Goal: Information Seeking & Learning: Understand process/instructions

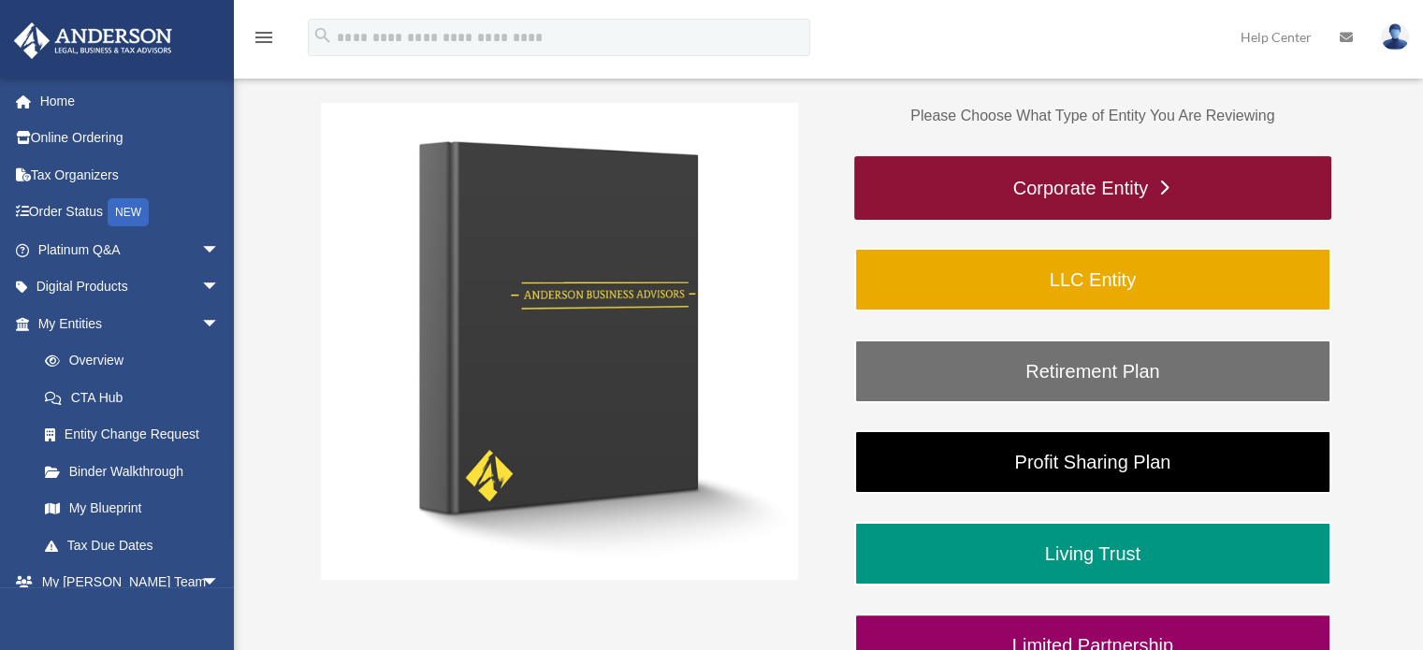
scroll to position [307, 0]
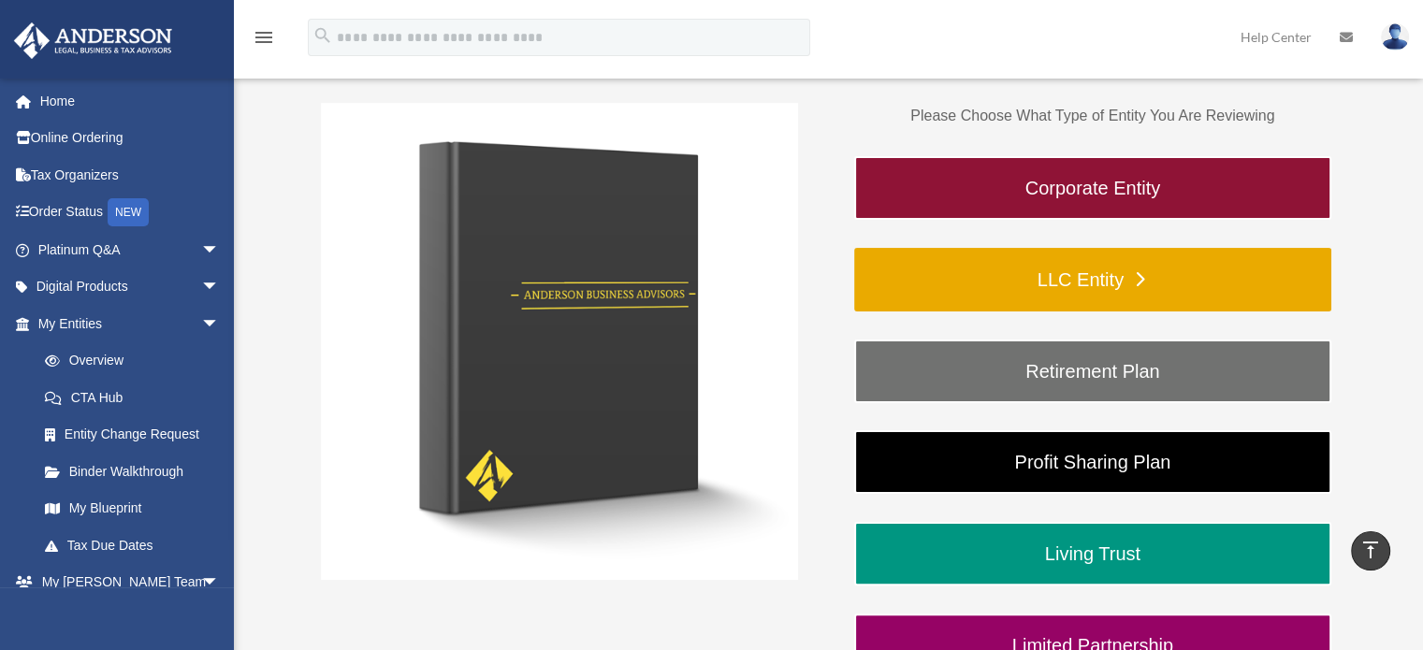
click at [1101, 261] on link "LLC Entity" at bounding box center [1092, 280] width 477 height 64
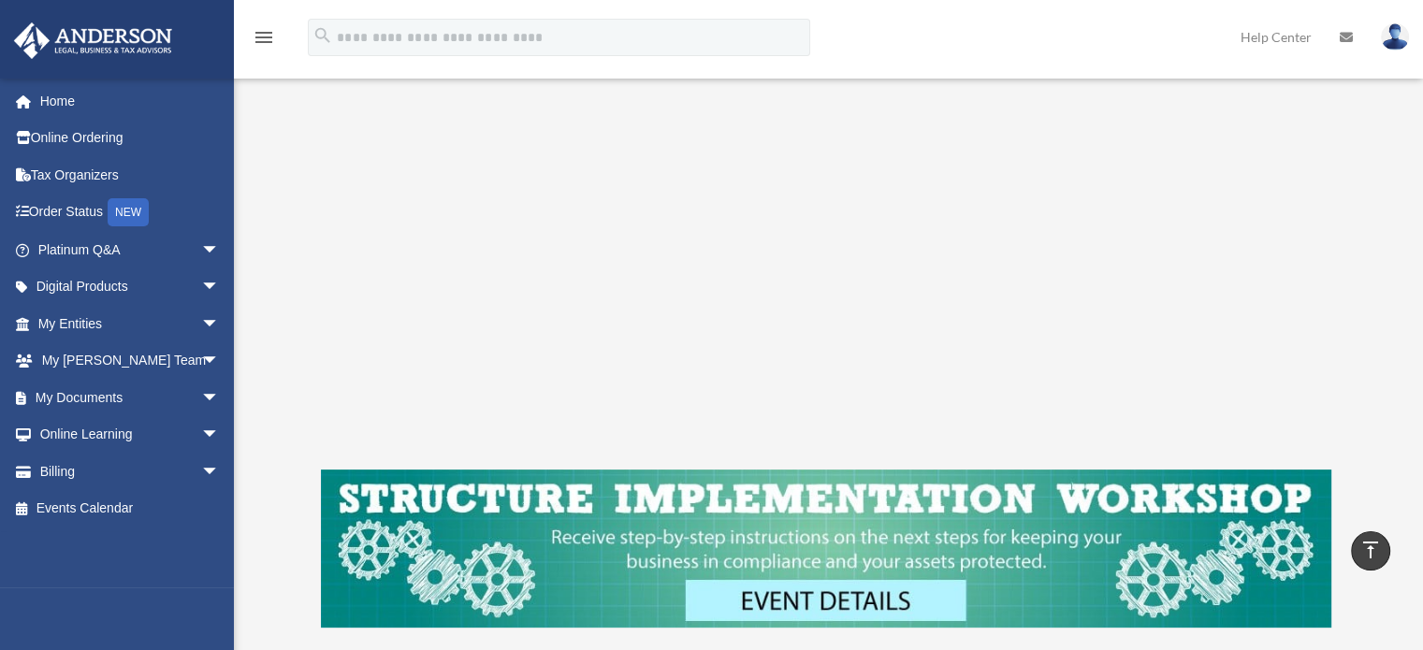
scroll to position [379, 0]
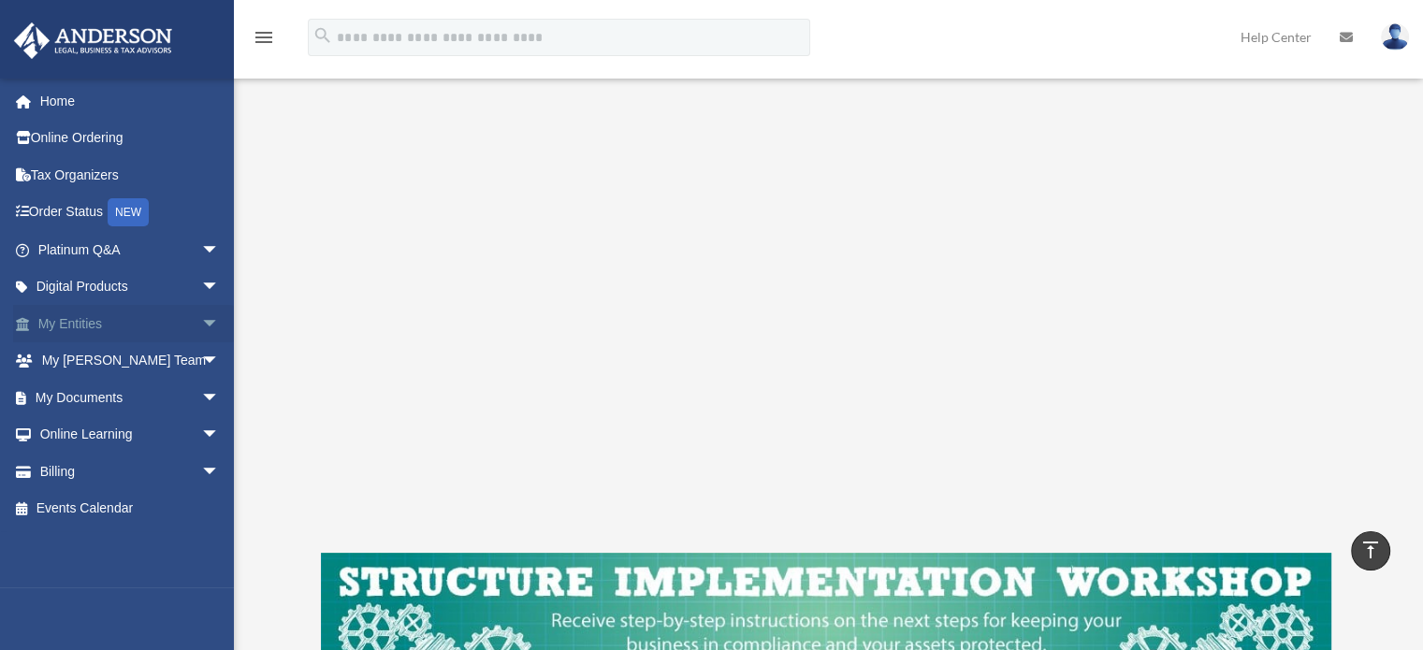
click at [201, 337] on span "arrow_drop_down" at bounding box center [219, 324] width 37 height 38
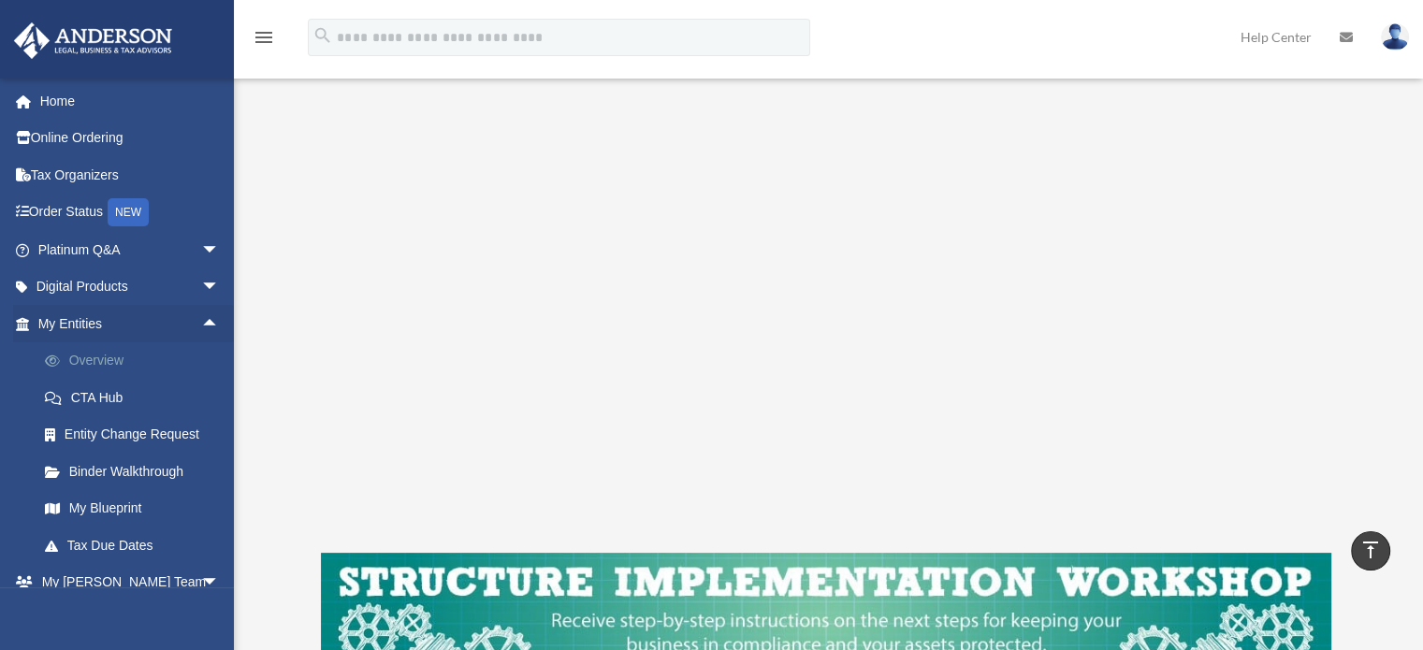
click at [127, 354] on link "Overview" at bounding box center [137, 360] width 222 height 37
click at [111, 366] on link "Overview" at bounding box center [137, 360] width 222 height 37
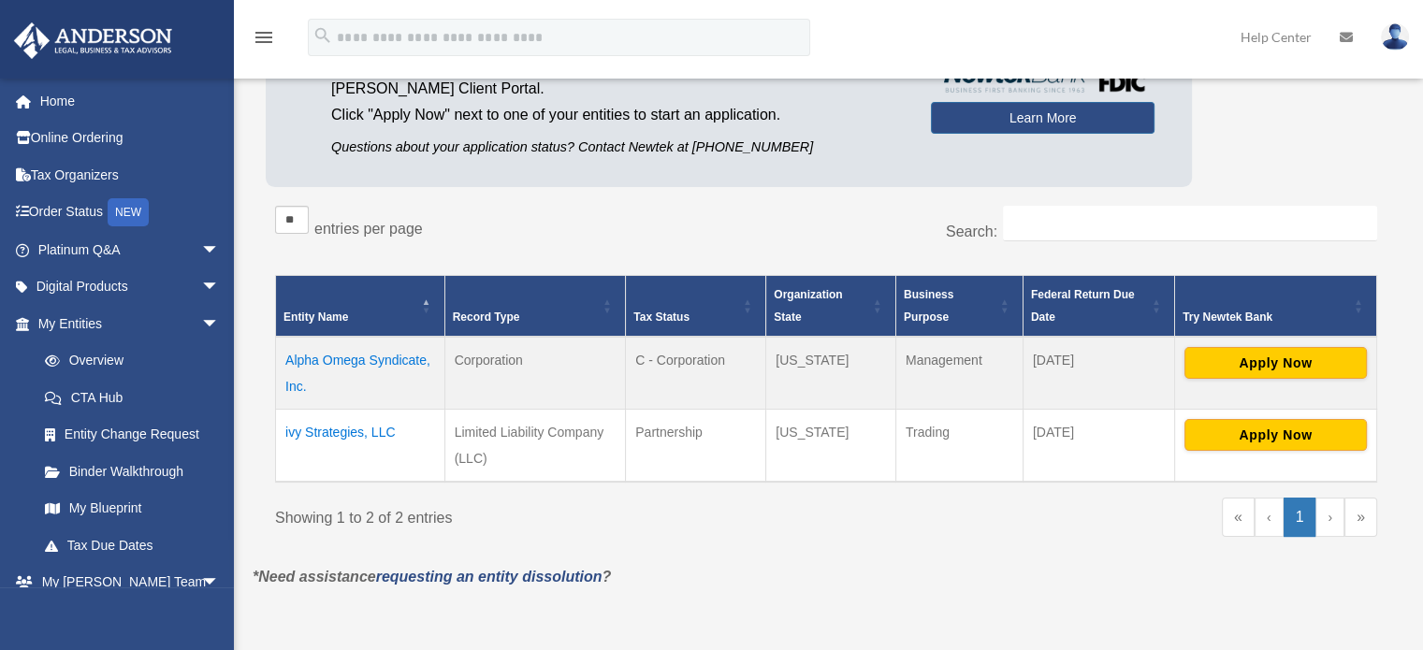
scroll to position [281, 0]
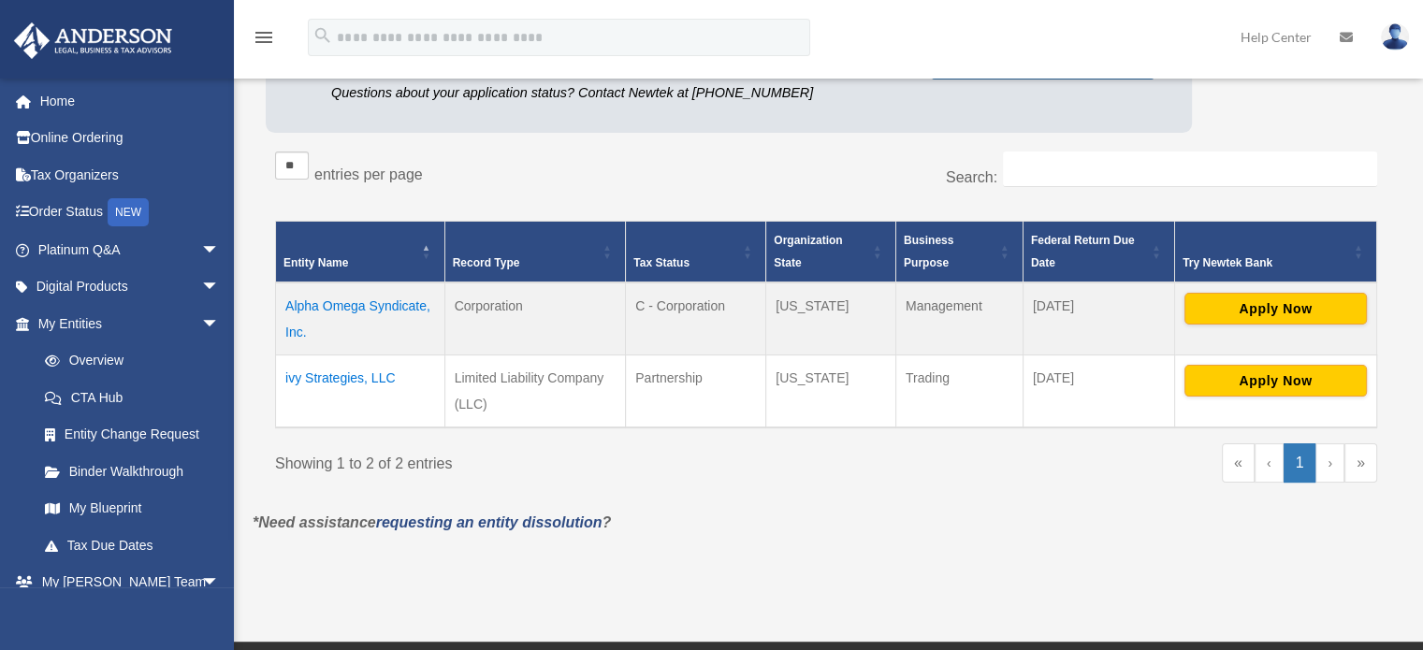
click at [384, 370] on td "ivy Strategies, LLC" at bounding box center [360, 391] width 169 height 73
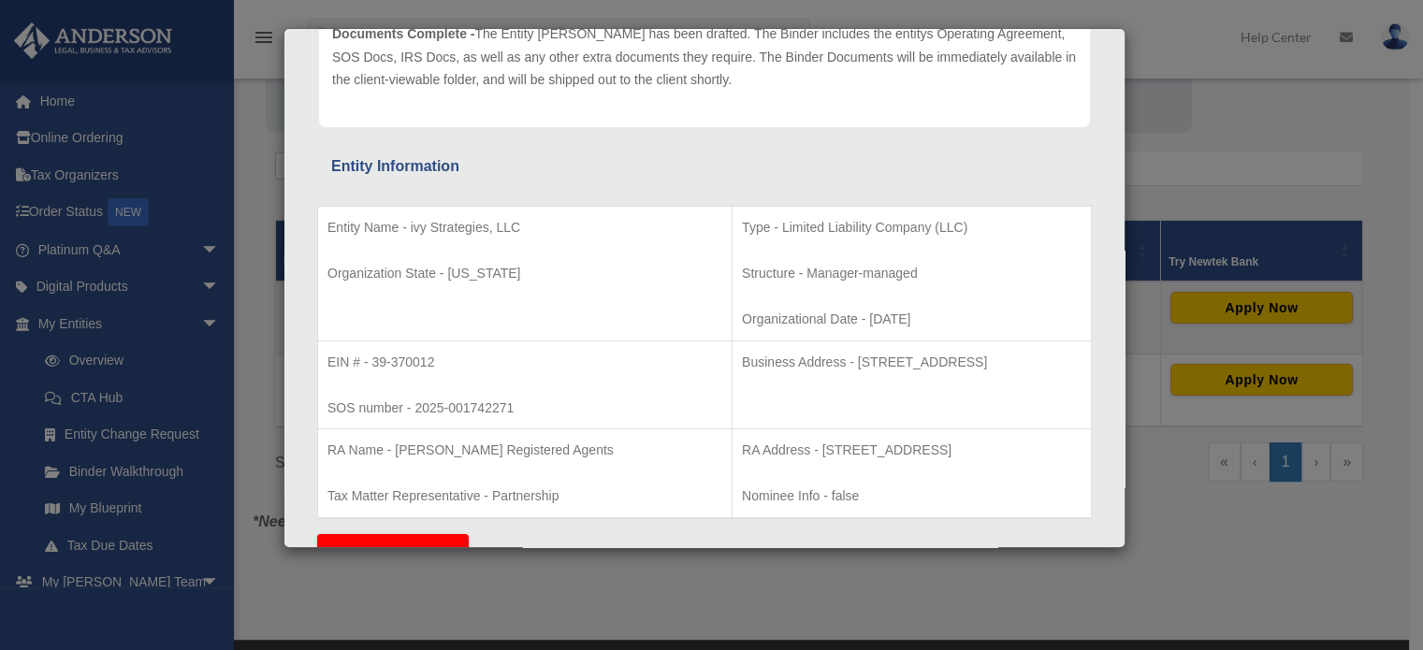
scroll to position [0, 0]
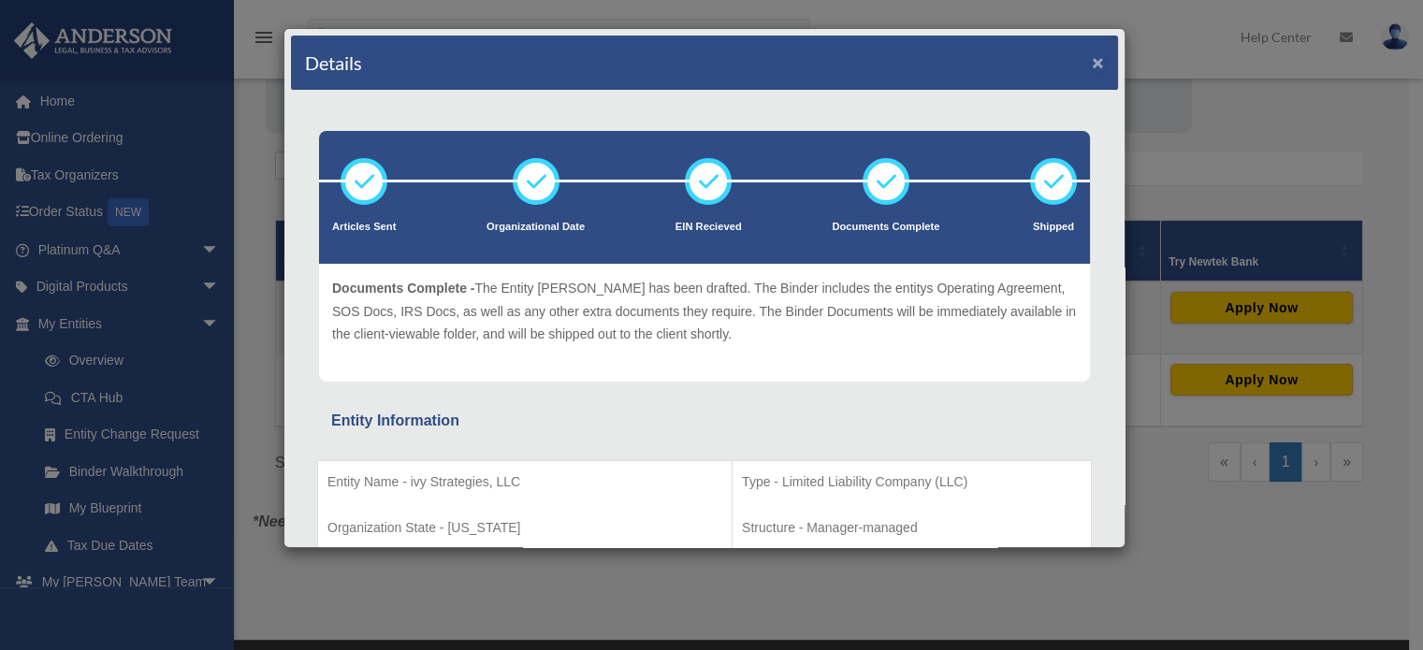
click at [1092, 64] on button "×" at bounding box center [1098, 62] width 12 height 20
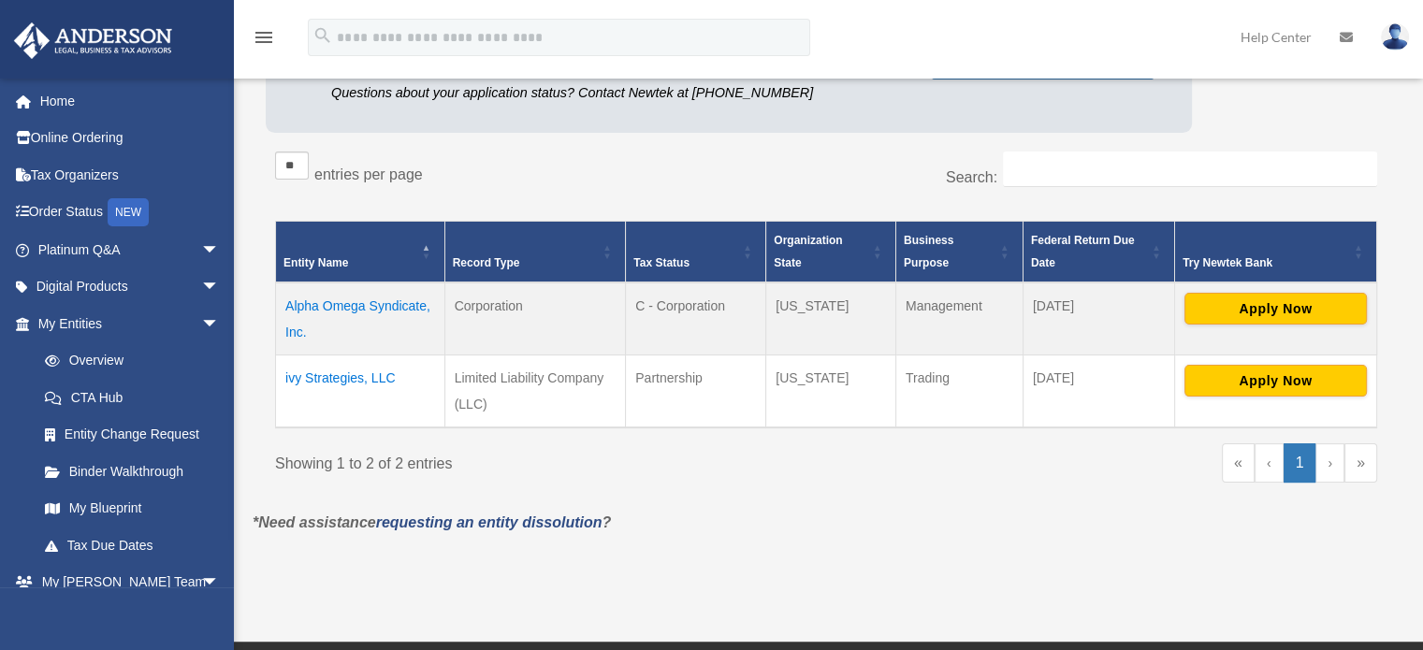
click at [393, 306] on td "Alpha Omega Syndicate, Inc." at bounding box center [360, 319] width 169 height 73
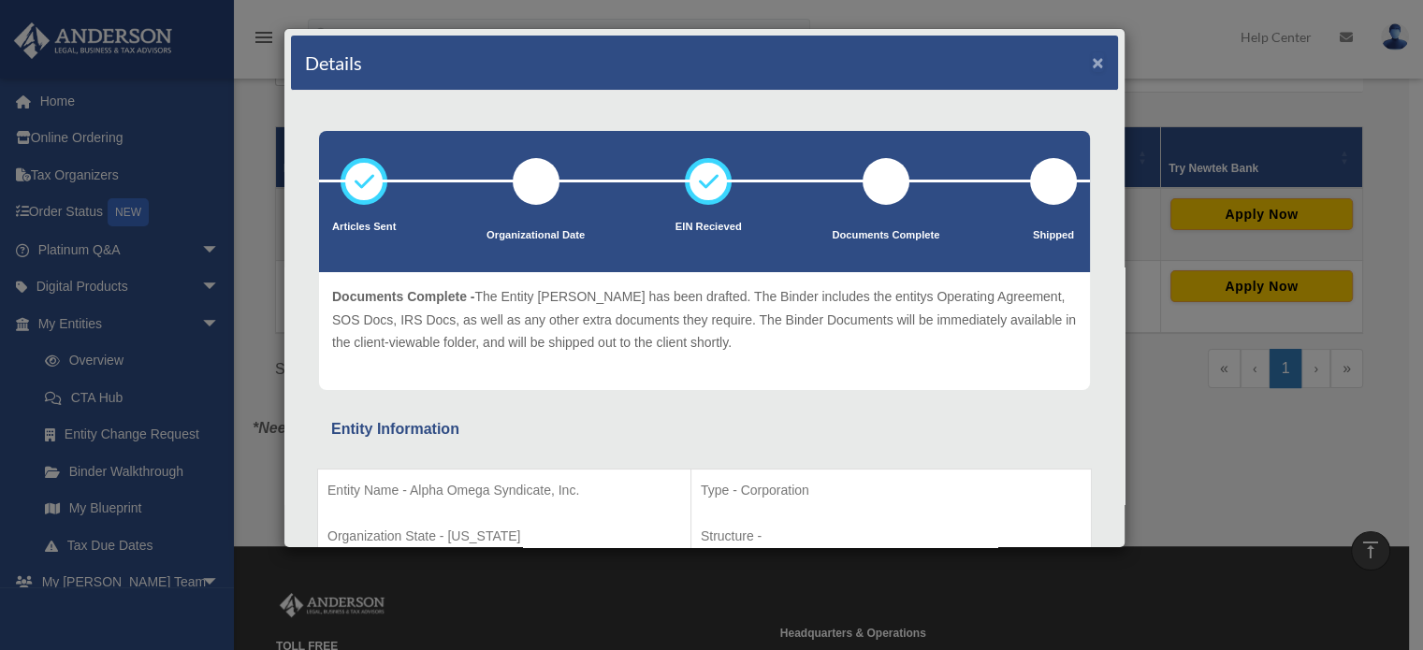
click at [1092, 59] on button "×" at bounding box center [1098, 62] width 12 height 20
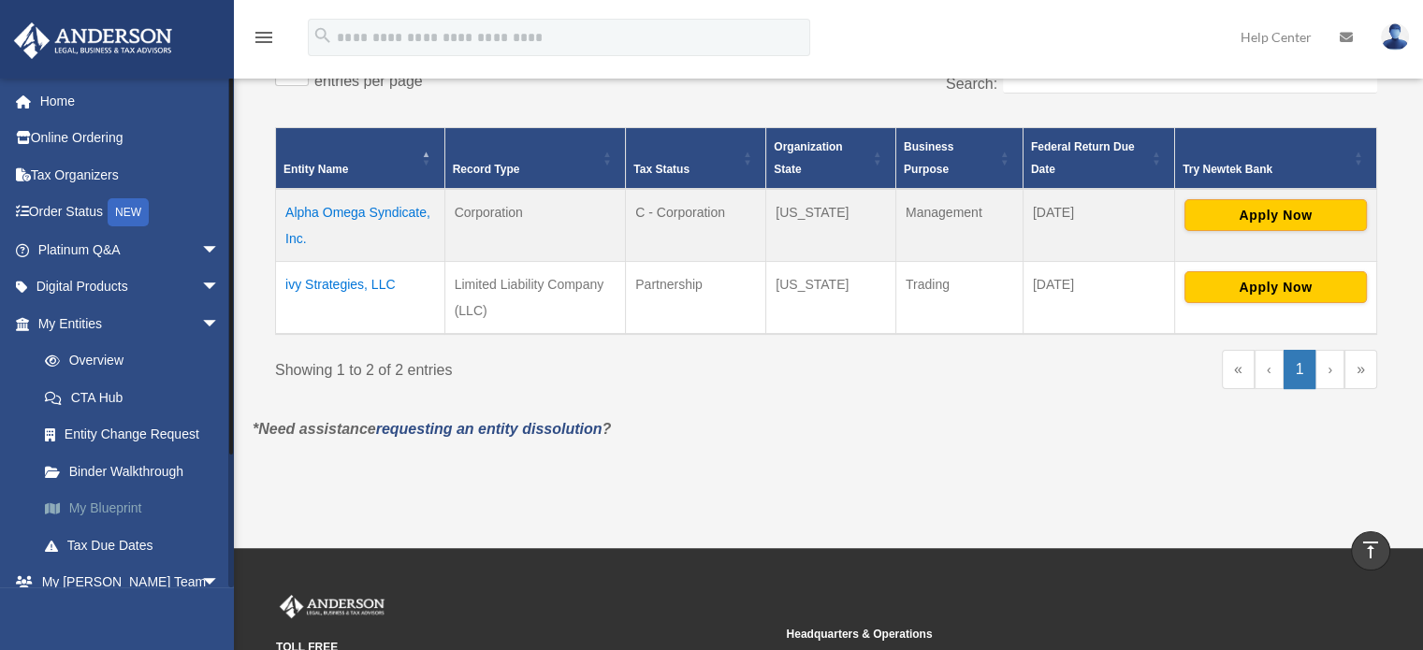
click at [123, 501] on link "My Blueprint" at bounding box center [137, 508] width 222 height 37
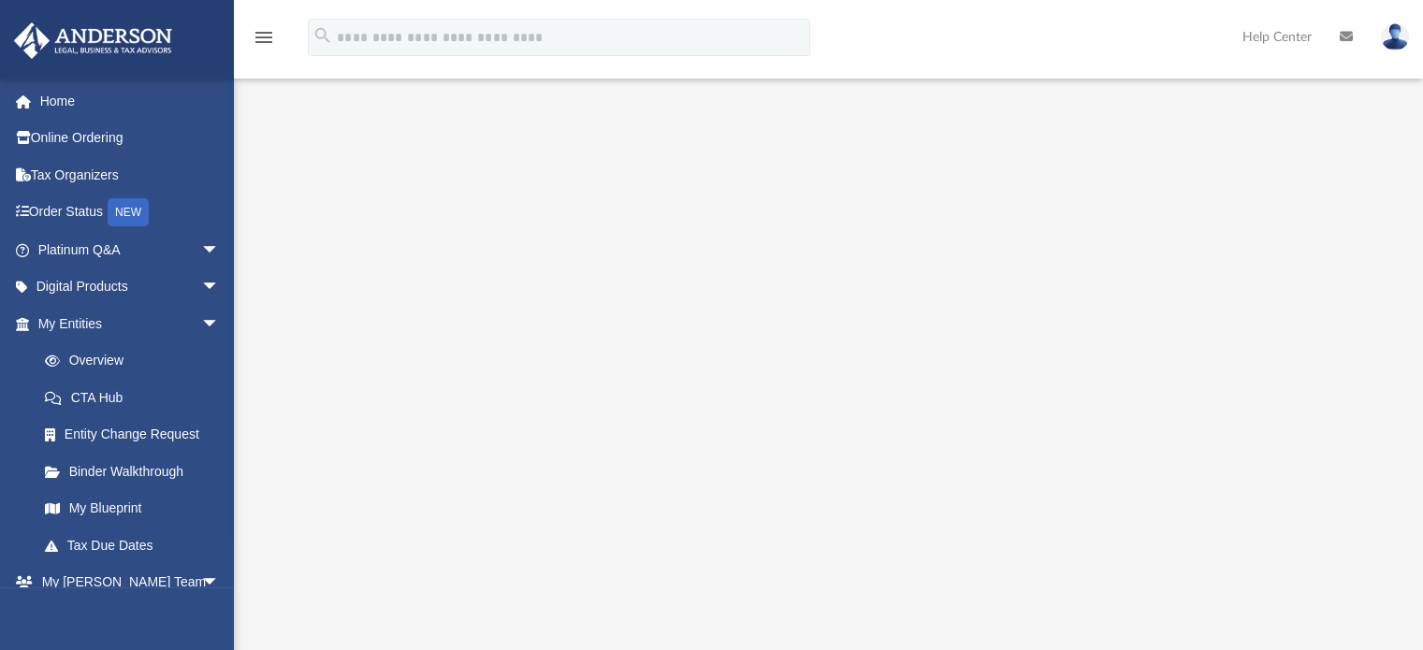
scroll to position [374, 0]
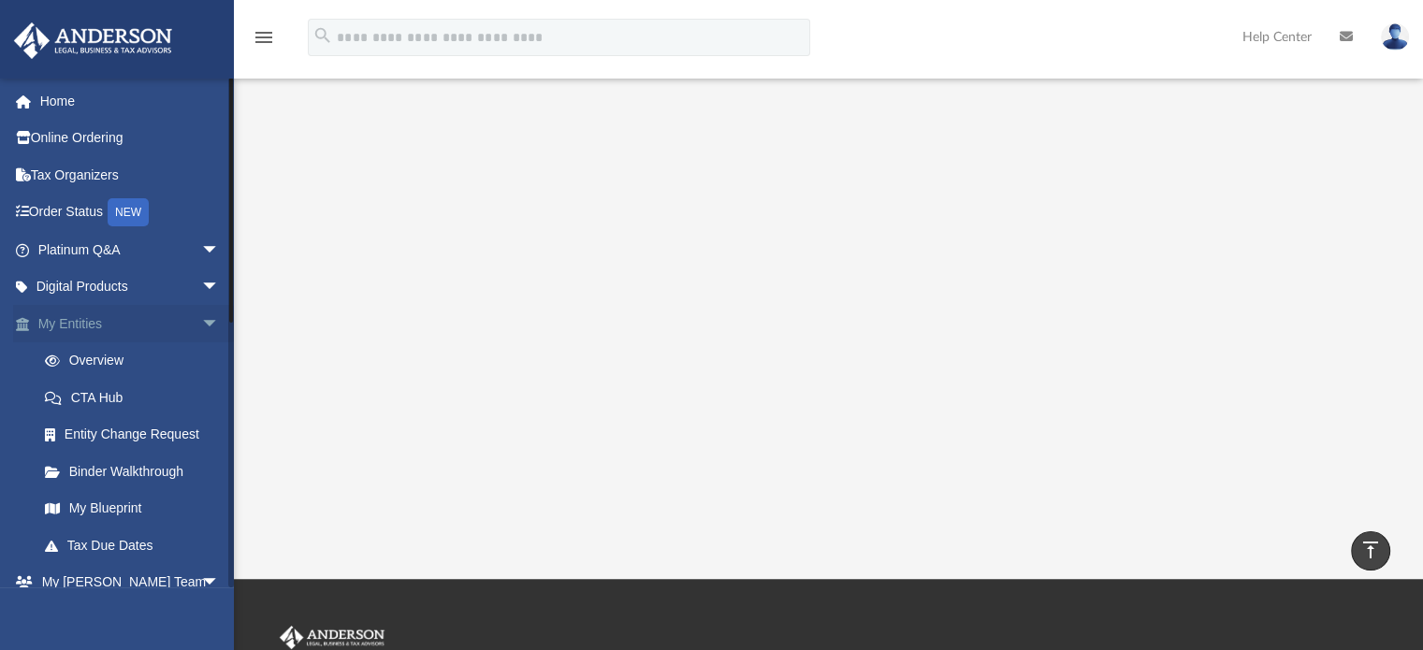
click at [201, 317] on span "arrow_drop_down" at bounding box center [219, 324] width 37 height 38
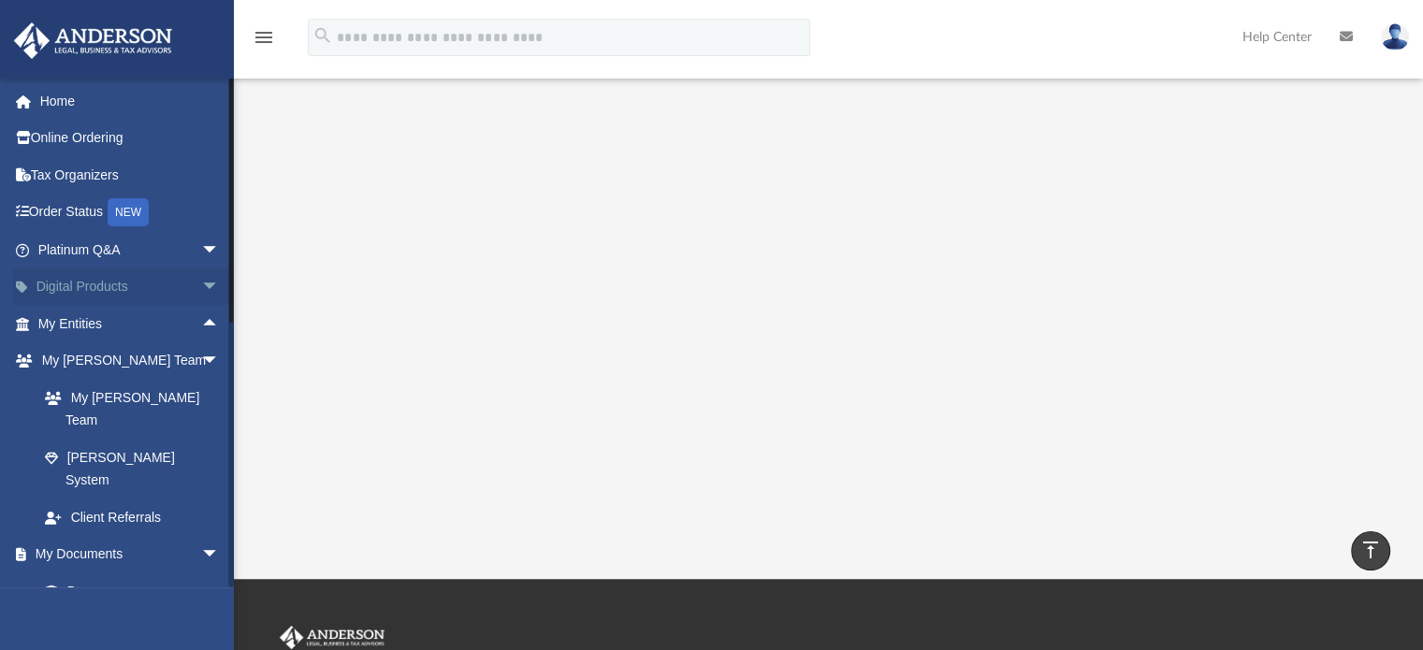
click at [201, 284] on span "arrow_drop_down" at bounding box center [219, 288] width 37 height 38
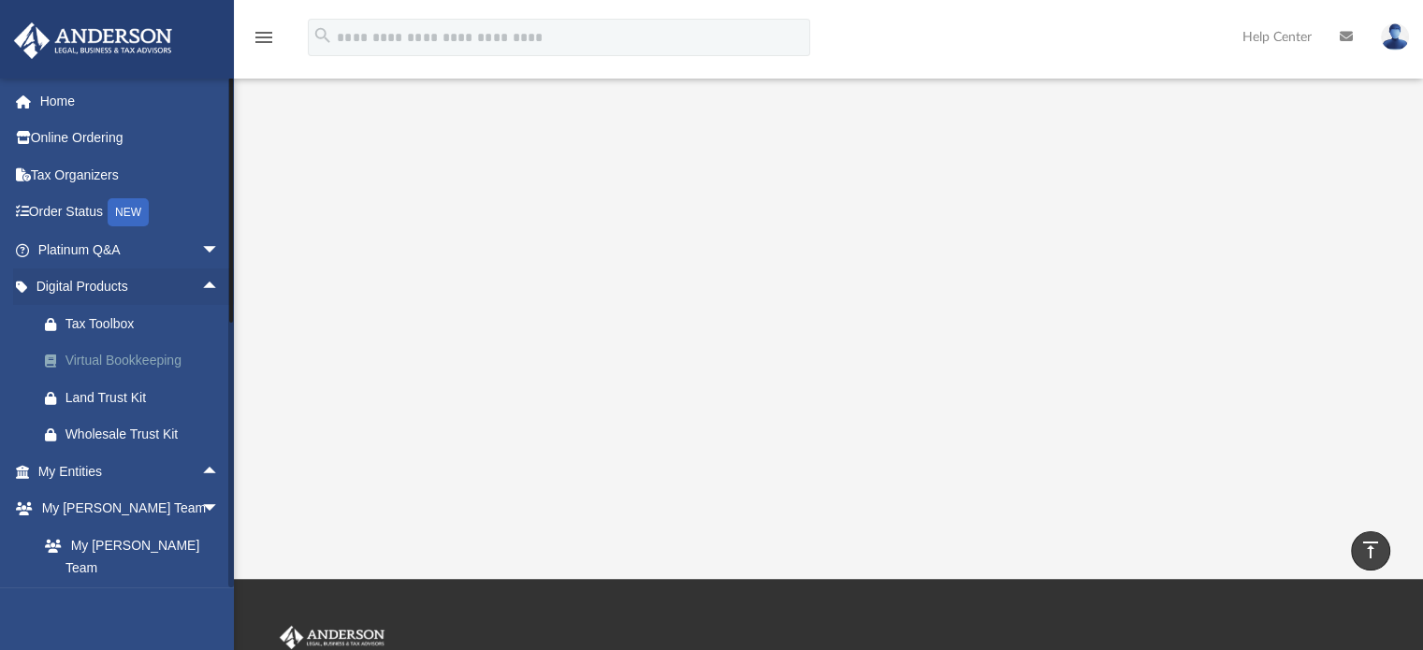
click at [153, 362] on div "Virtual Bookkeeping" at bounding box center [144, 360] width 159 height 23
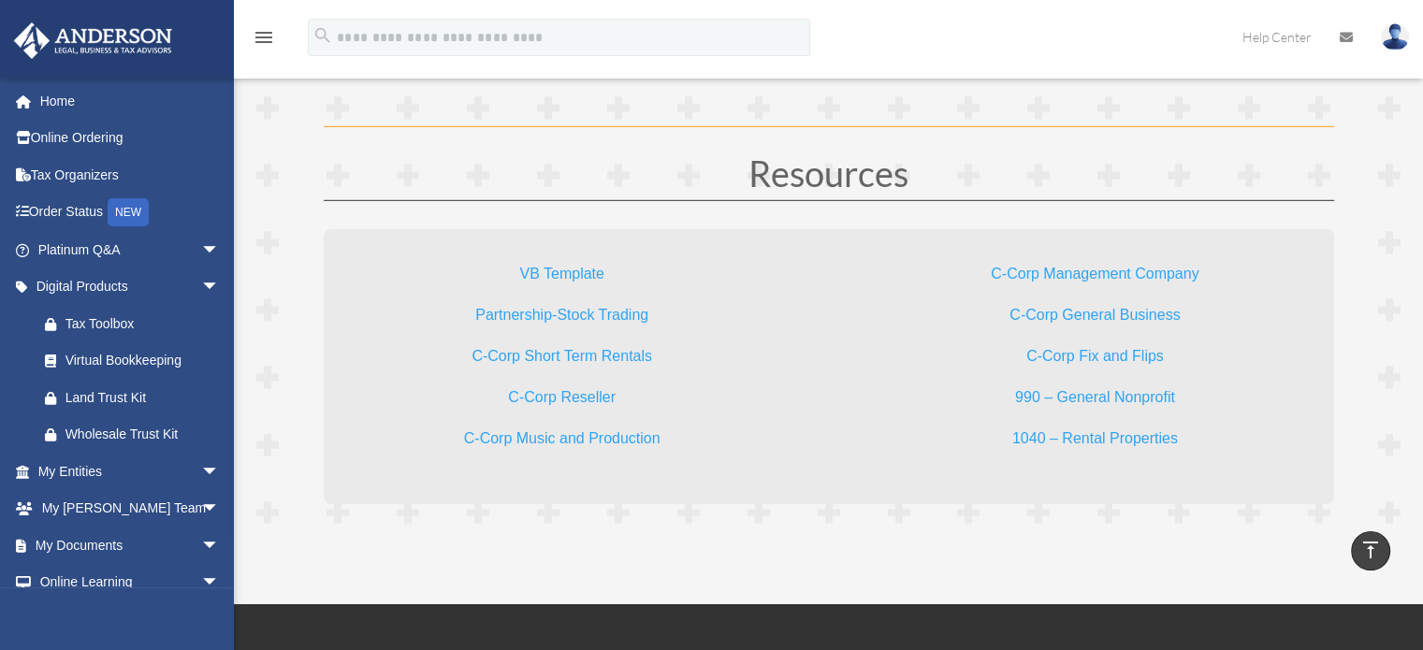
scroll to position [5535, 0]
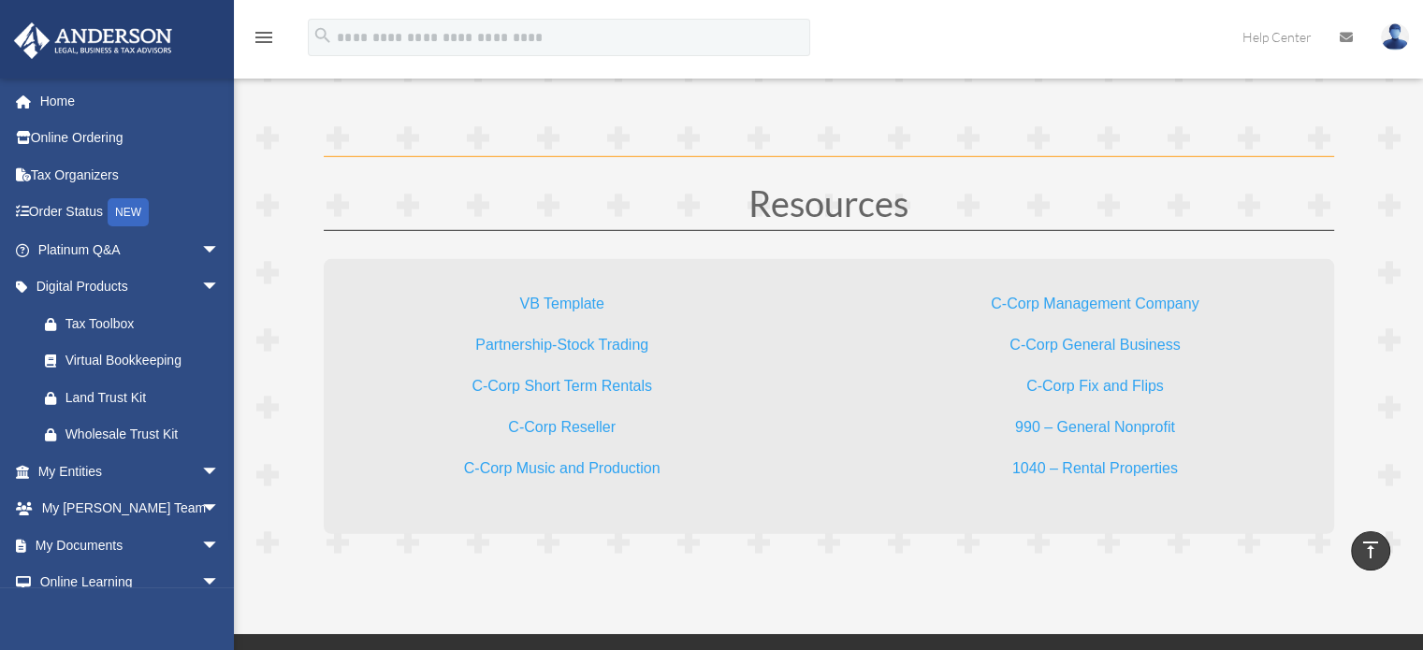
click at [579, 340] on link "Partnership-Stock Trading" at bounding box center [561, 349] width 173 height 25
click at [554, 337] on link "Partnership-Stock Trading" at bounding box center [561, 349] width 173 height 25
click at [551, 300] on link "VB Template" at bounding box center [561, 308] width 84 height 25
click at [201, 290] on span "arrow_drop_down" at bounding box center [219, 288] width 37 height 38
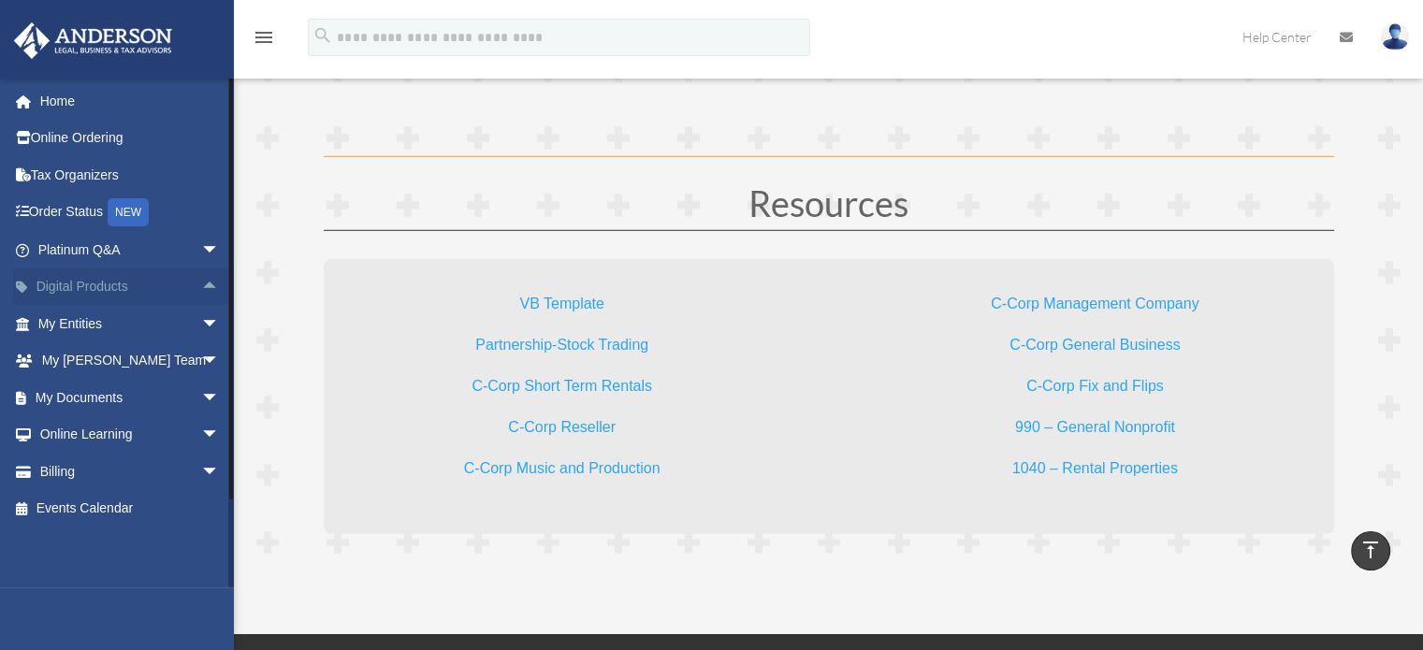
click at [201, 290] on span "arrow_drop_up" at bounding box center [219, 288] width 37 height 38
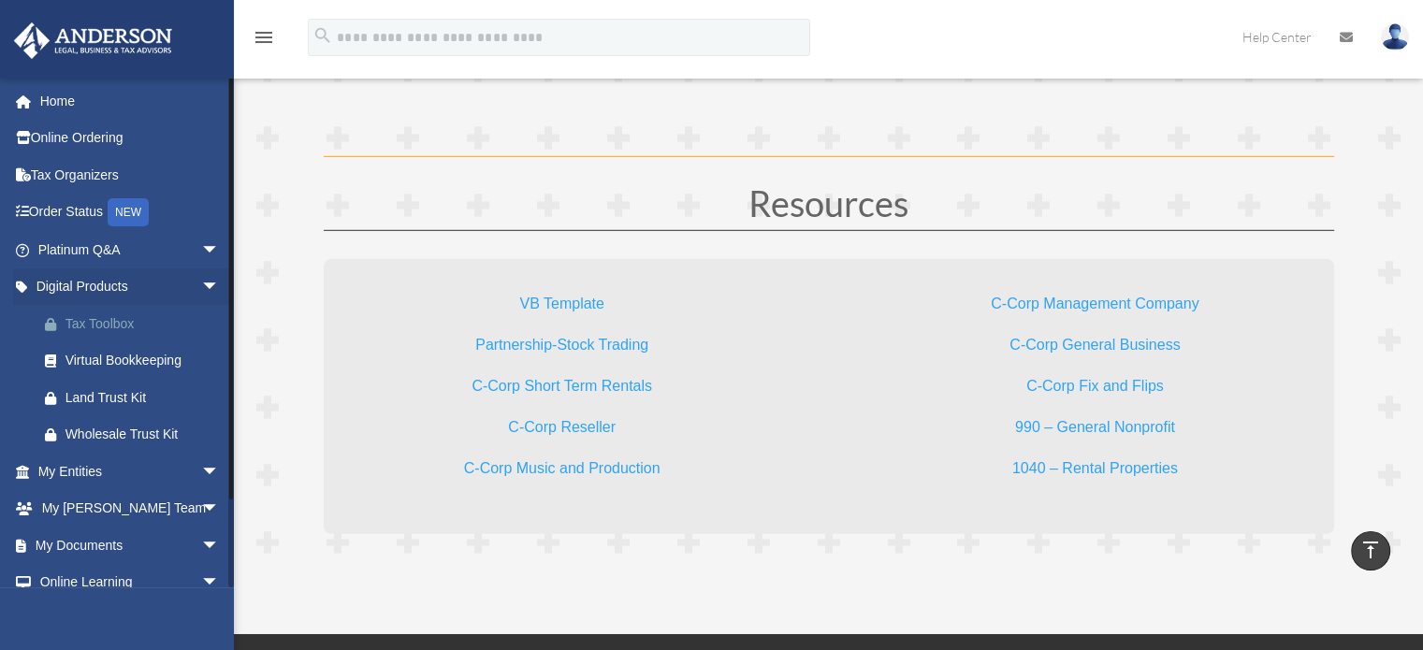
click at [128, 323] on div "Tax Toolbox" at bounding box center [144, 323] width 159 height 23
